Goal: Navigation & Orientation: Find specific page/section

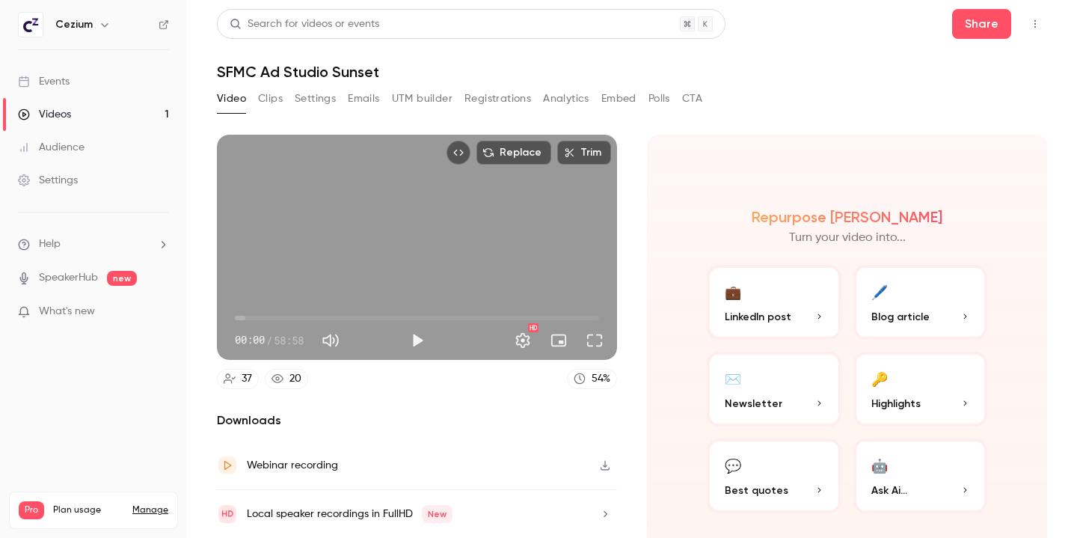
click at [70, 152] on div "Audience" at bounding box center [51, 147] width 67 height 15
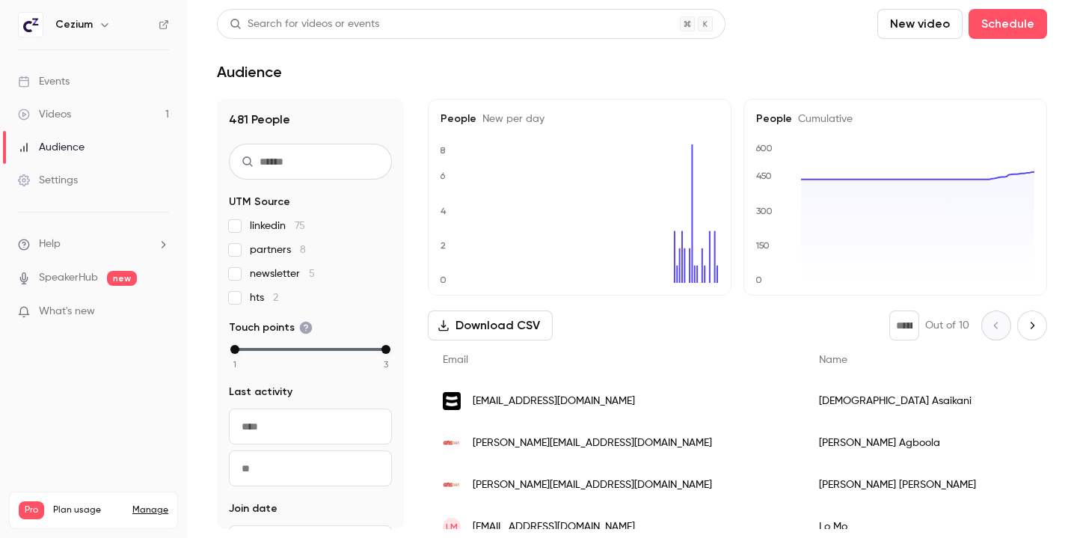
click at [54, 77] on div "Events" at bounding box center [44, 81] width 52 height 15
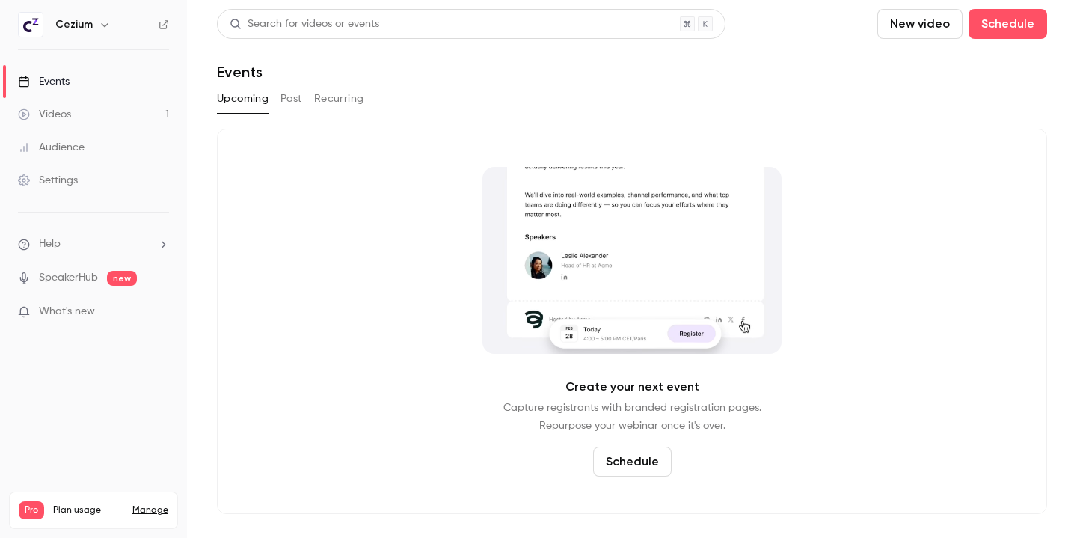
click at [297, 101] on button "Past" at bounding box center [292, 99] width 22 height 24
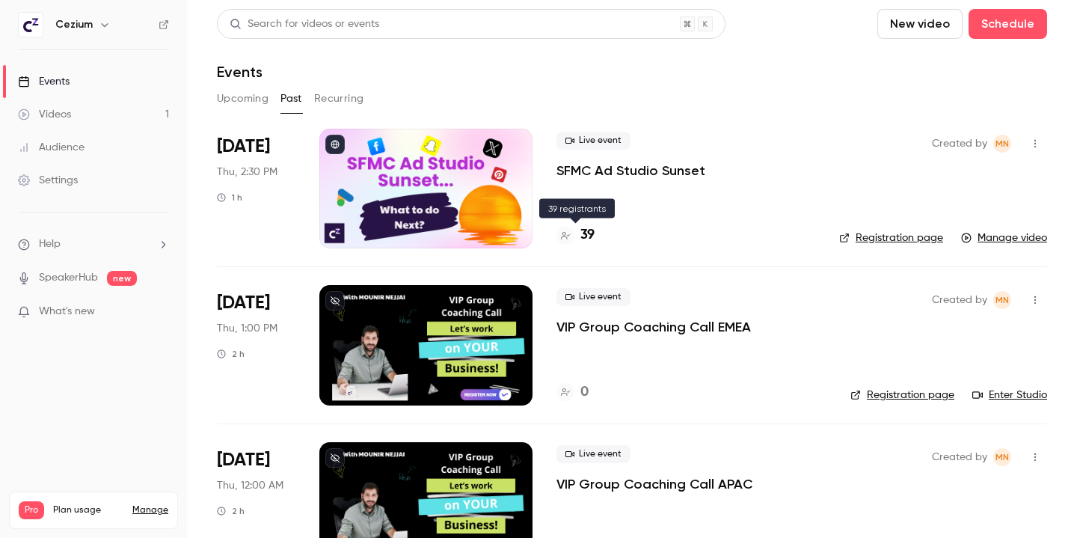
click at [590, 235] on h4 "39" at bounding box center [588, 235] width 14 height 20
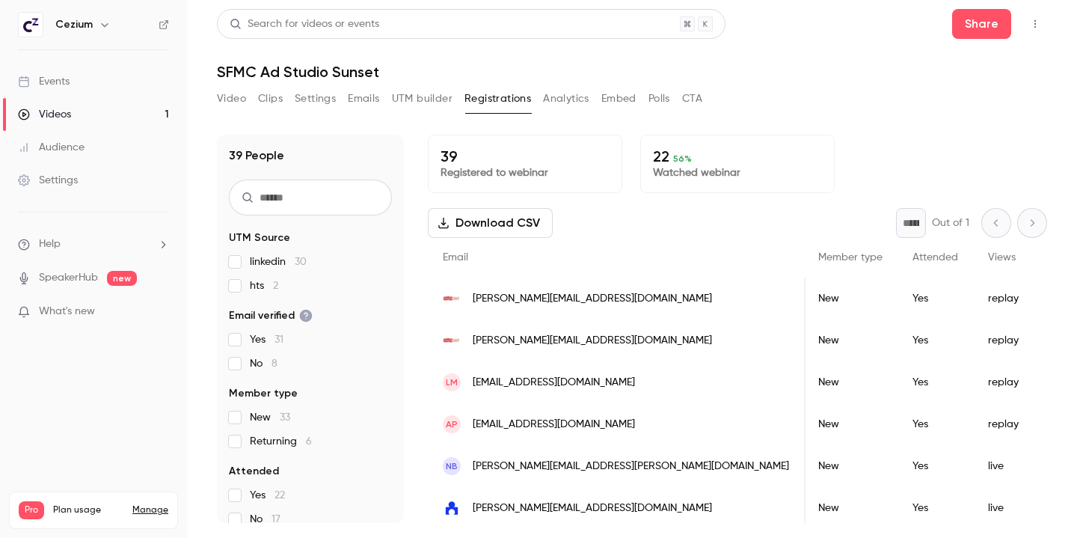
scroll to position [0, 358]
